Goal: Task Accomplishment & Management: Complete application form

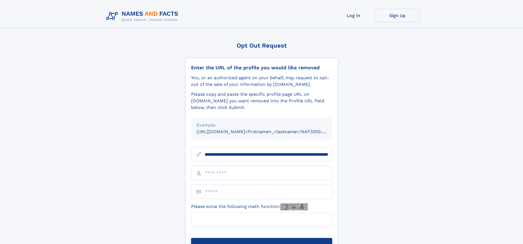
scroll to position [0, 62]
type input "**********"
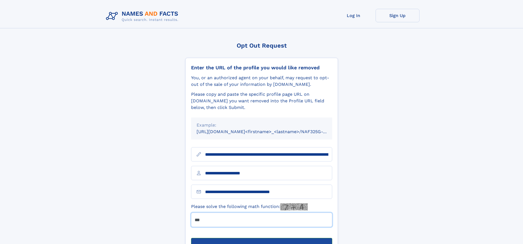
type input "***"
click at [262, 238] on button "Submit Opt Out Request" at bounding box center [261, 247] width 141 height 18
